Goal: Browse casually

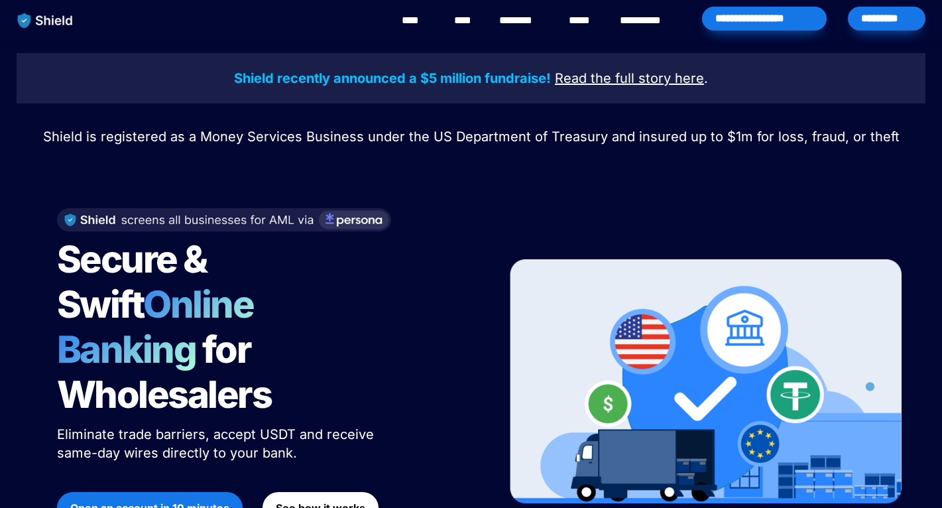
scroll to position [11, 0]
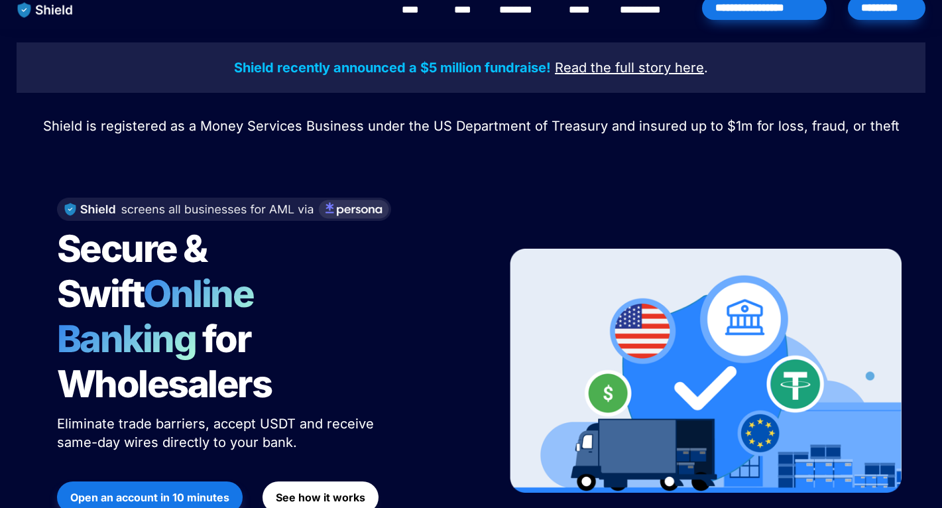
click at [155, 256] on span "Secure & Swift" at bounding box center [135, 271] width 156 height 90
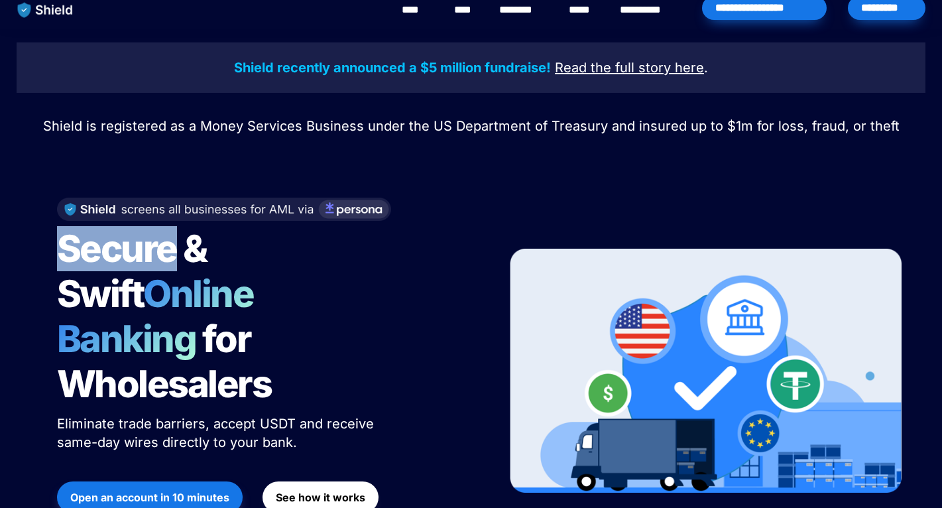
click at [155, 256] on span "Secure & Swift" at bounding box center [135, 271] width 156 height 90
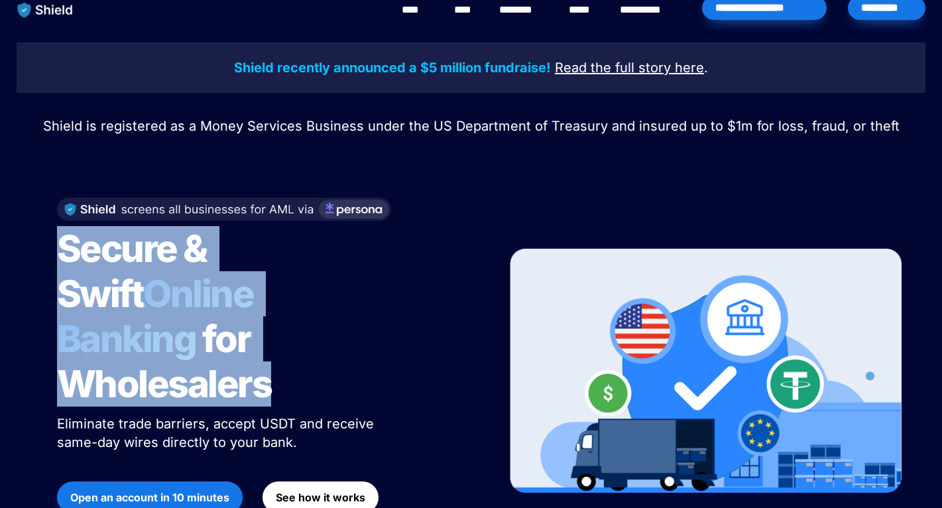
click at [155, 256] on span "Secure & Swift" at bounding box center [135, 271] width 156 height 90
copy h1 "Secure & Swift Online Banking for Wholesalers"
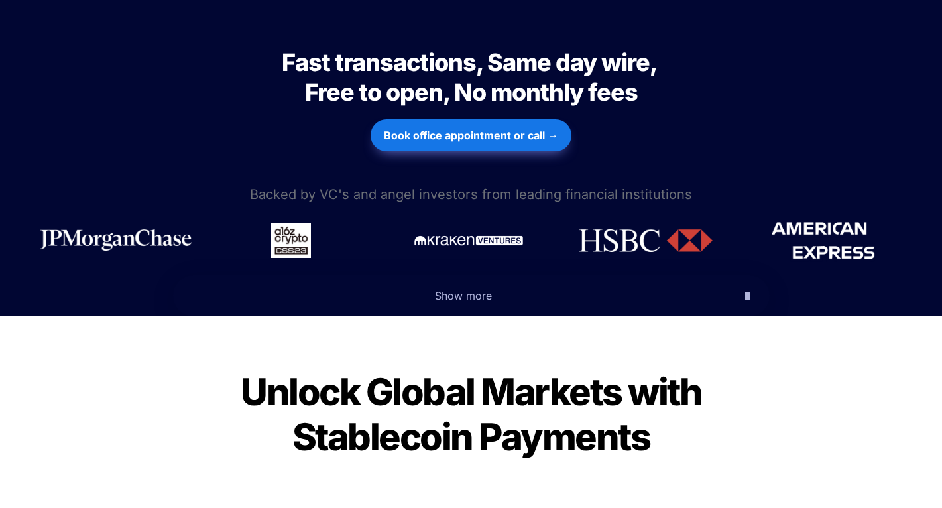
scroll to position [836, 0]
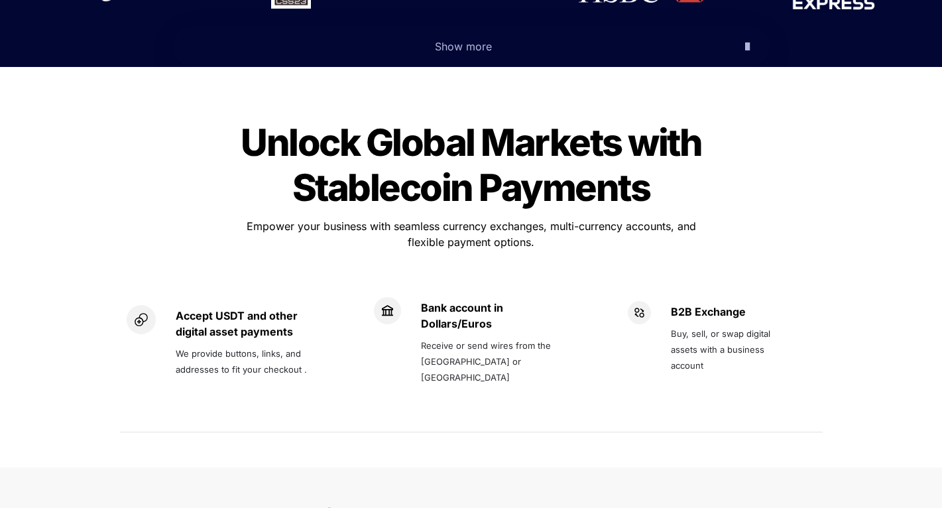
click at [351, 120] on span "Unlock Global Markets with Stablecoin Payments" at bounding box center [474, 165] width 467 height 90
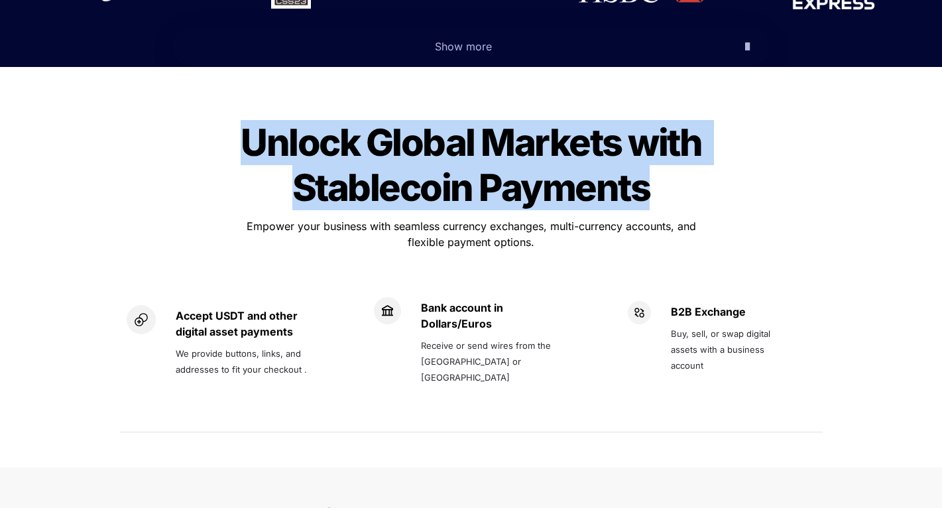
copy div "Unlock Global Markets with Stablecoin Payments Unlock Global Markets with Stabl…"
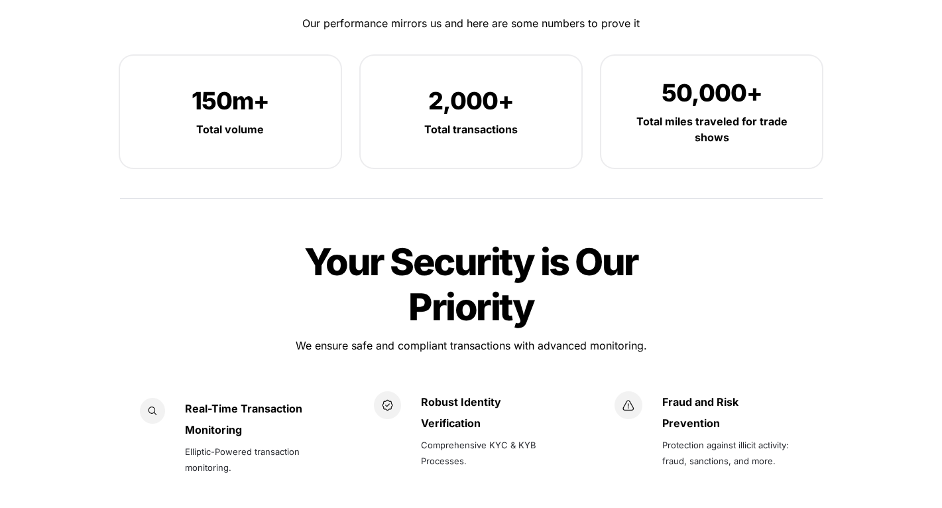
scroll to position [1737, 0]
